Goal: Register for event/course

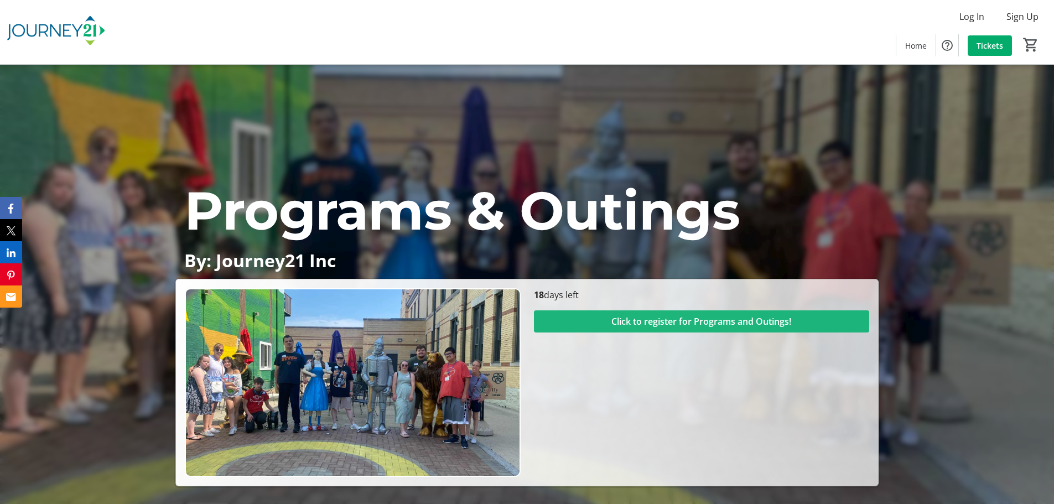
drag, startPoint x: 673, startPoint y: 326, endPoint x: 679, endPoint y: 310, distance: 17.0
click at [673, 324] on span "Click to register for Programs and Outings!" at bounding box center [701, 321] width 180 height 13
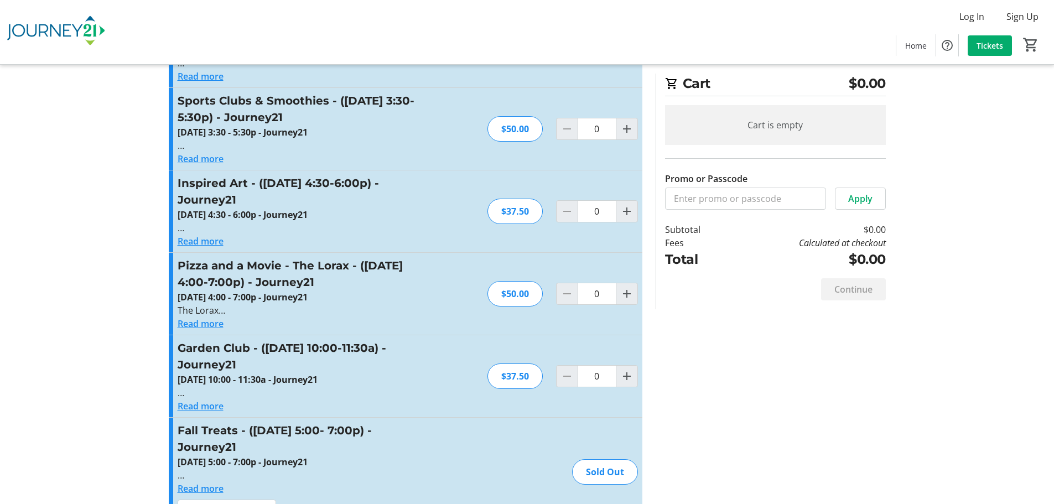
scroll to position [498, 0]
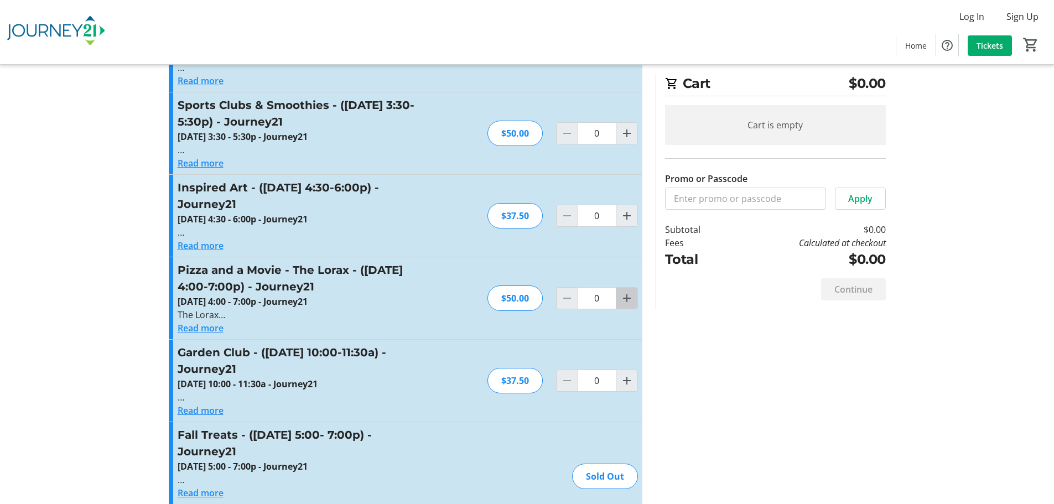
click at [632, 292] on mat-icon "Increment by one" at bounding box center [626, 298] width 13 height 13
type input "1"
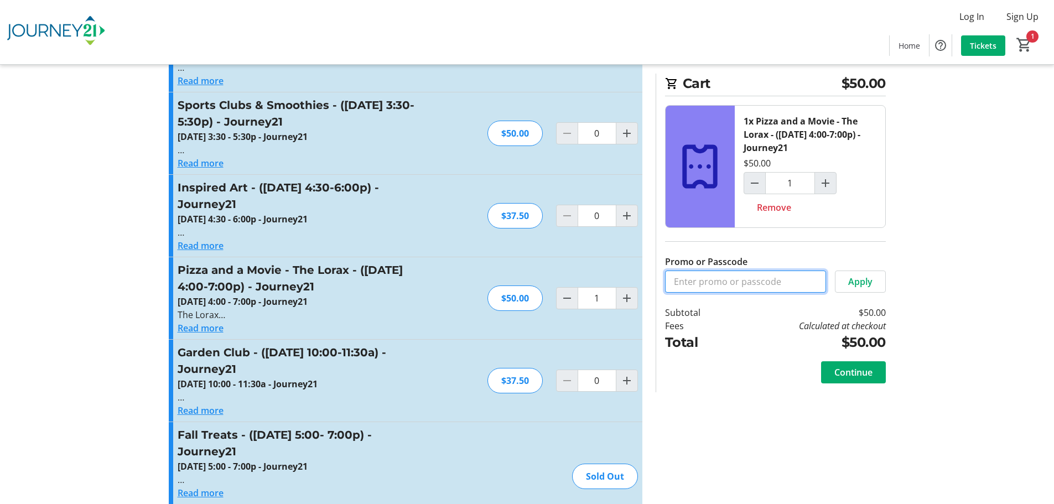
click at [738, 284] on input "Promo or Passcode" at bounding box center [745, 282] width 161 height 22
type input "IRIS"
click at [863, 278] on span "Apply" at bounding box center [860, 281] width 24 height 13
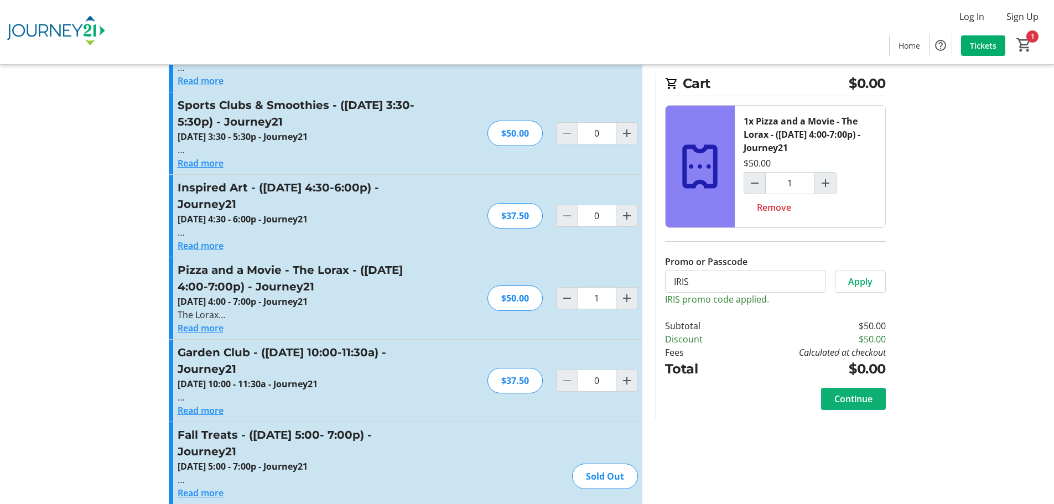
click at [843, 398] on span "Continue" at bounding box center [853, 398] width 38 height 13
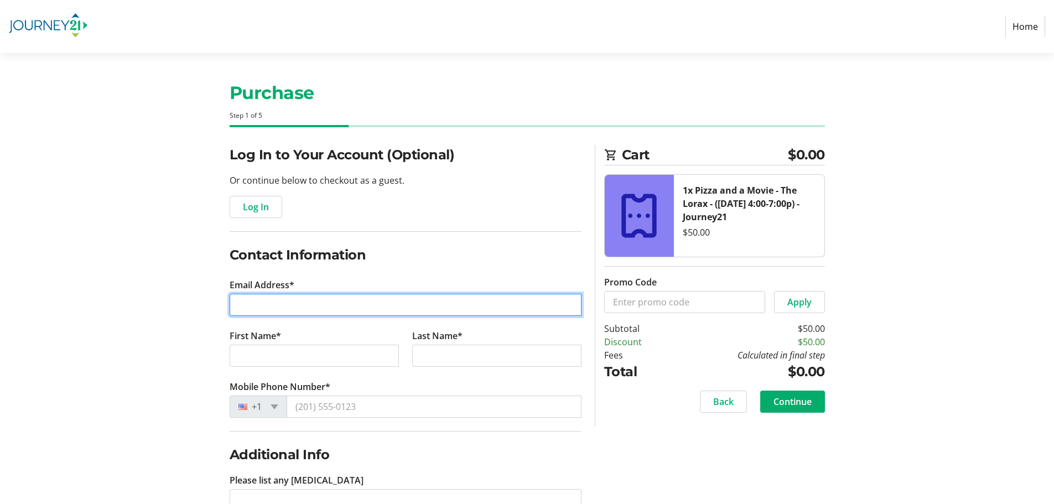
click at [298, 304] on input "Email Address*" at bounding box center [406, 305] width 352 height 22
type input "[EMAIL_ADDRESS][DOMAIN_NAME]"
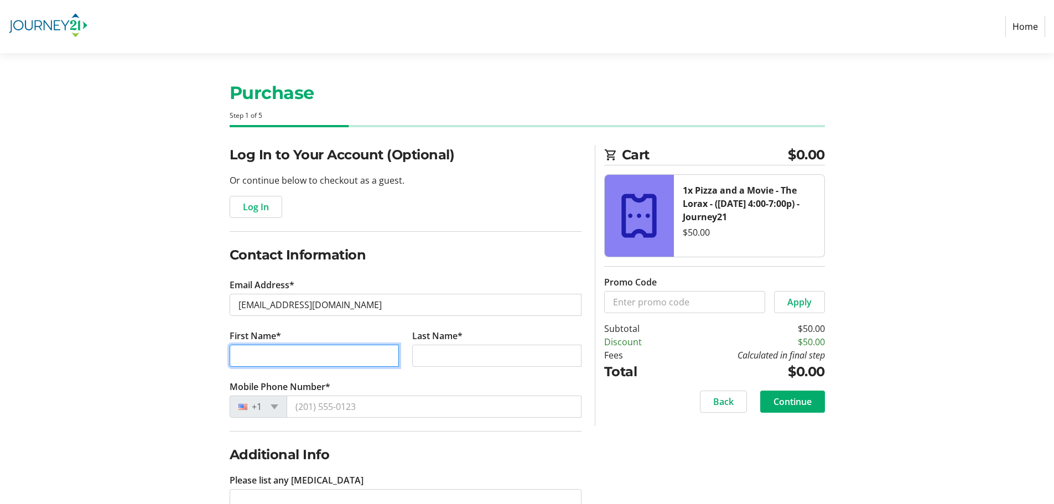
click at [319, 357] on input "First Name*" at bounding box center [314, 356] width 169 height 22
type input "[PERSON_NAME]"
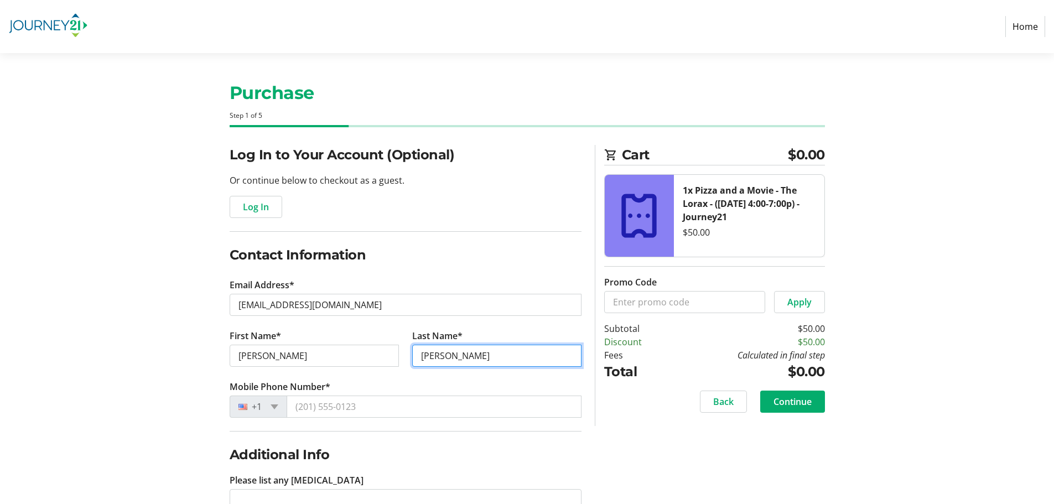
type input "[PERSON_NAME]"
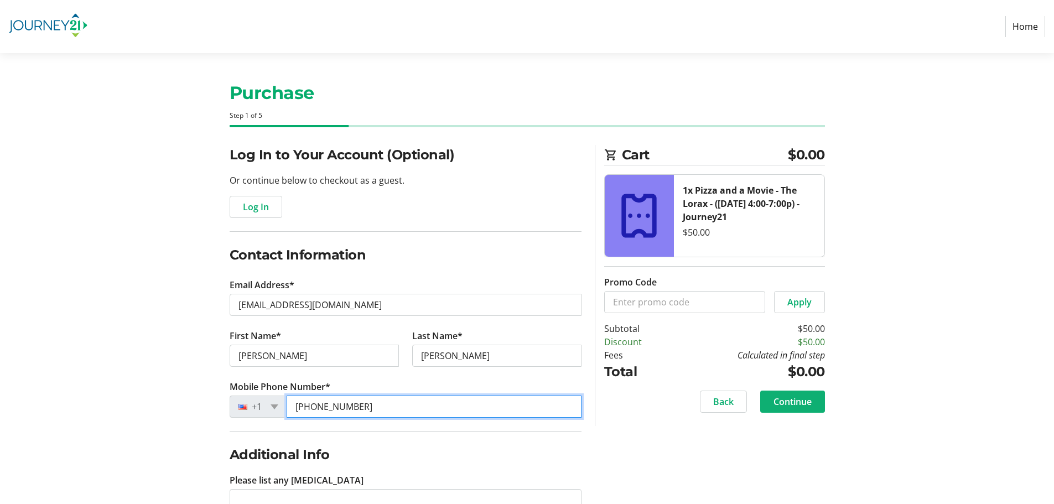
type input "[PHONE_NUMBER]"
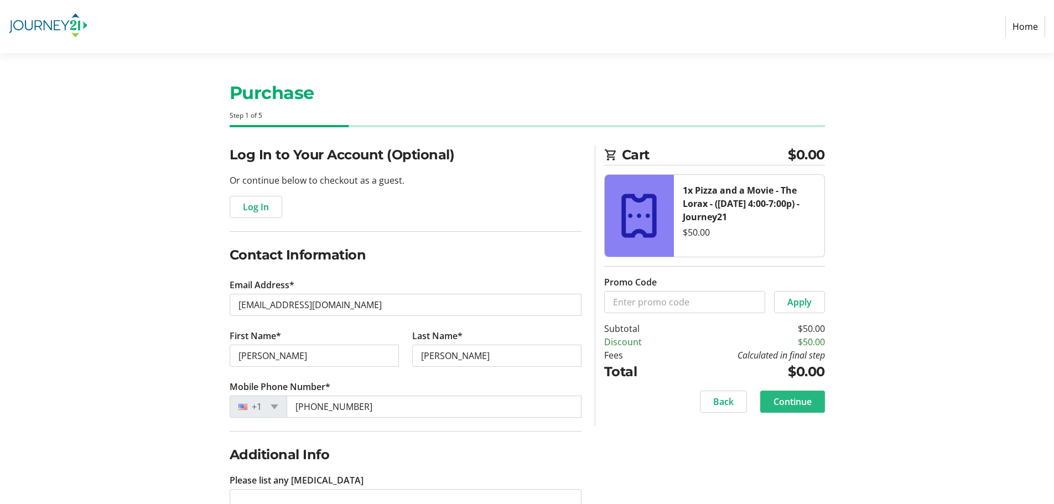
click at [794, 400] on span "Continue" at bounding box center [792, 401] width 38 height 13
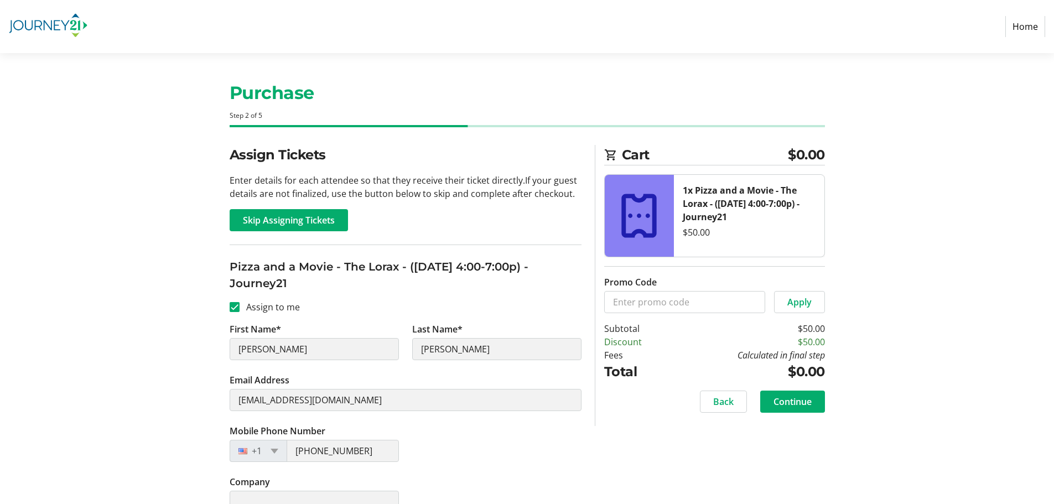
scroll to position [22, 0]
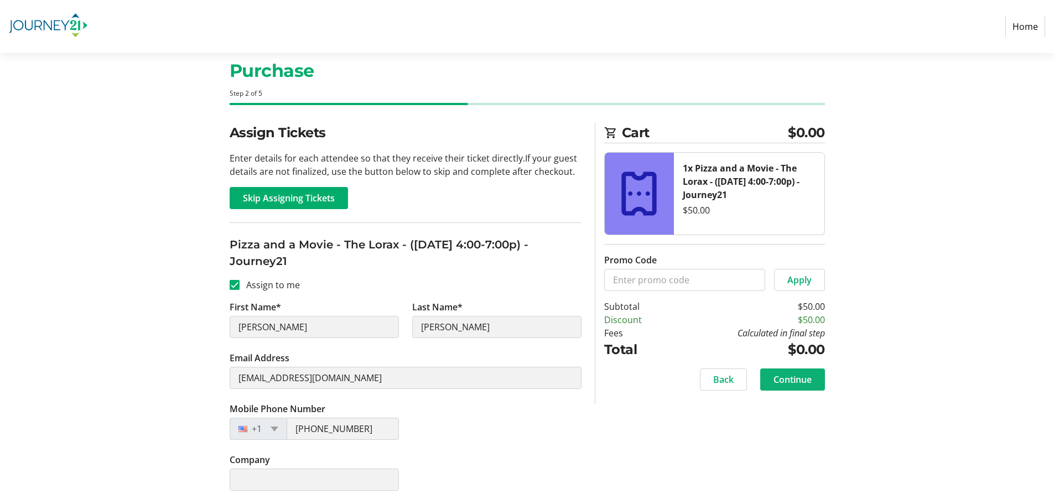
click at [797, 379] on span "Continue" at bounding box center [792, 379] width 38 height 13
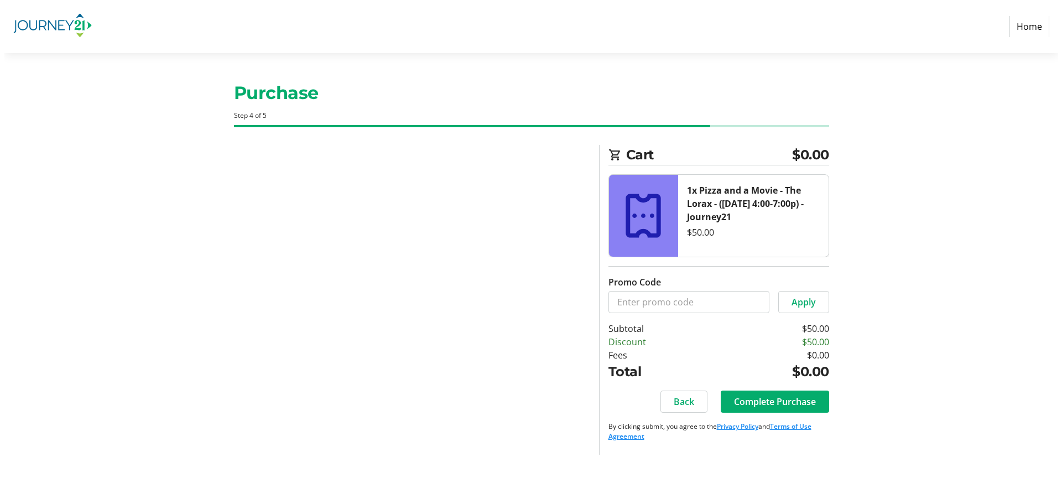
scroll to position [0, 0]
